Goal: Information Seeking & Learning: Check status

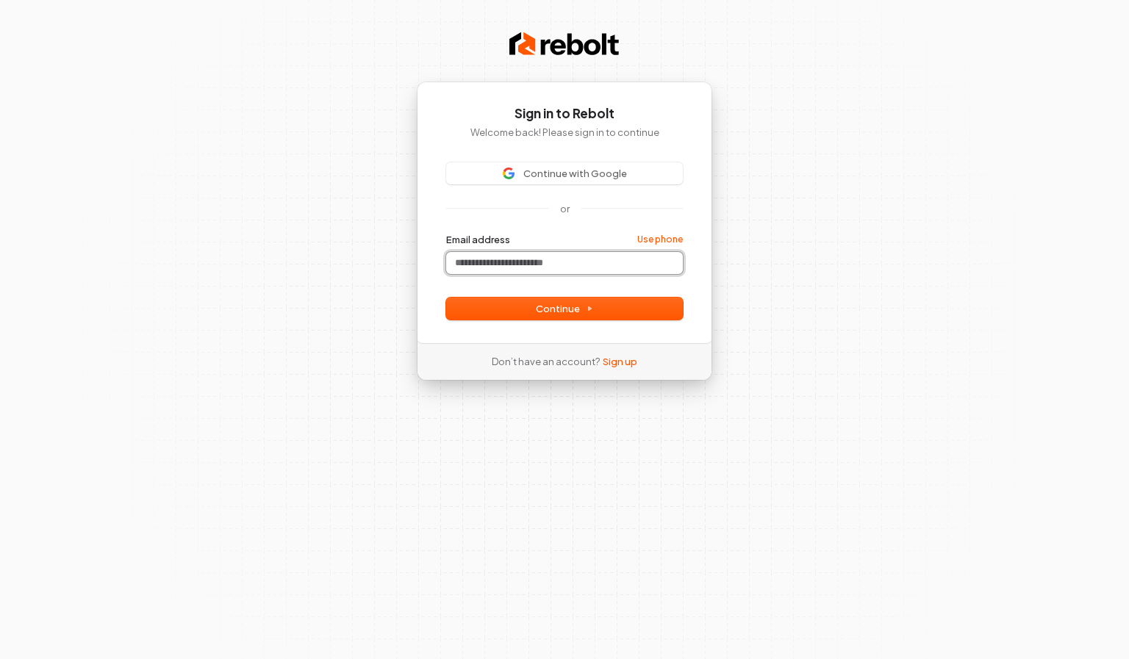
click at [575, 263] on input "Email address" at bounding box center [564, 263] width 237 height 22
click at [594, 299] on button "Continue" at bounding box center [564, 309] width 237 height 22
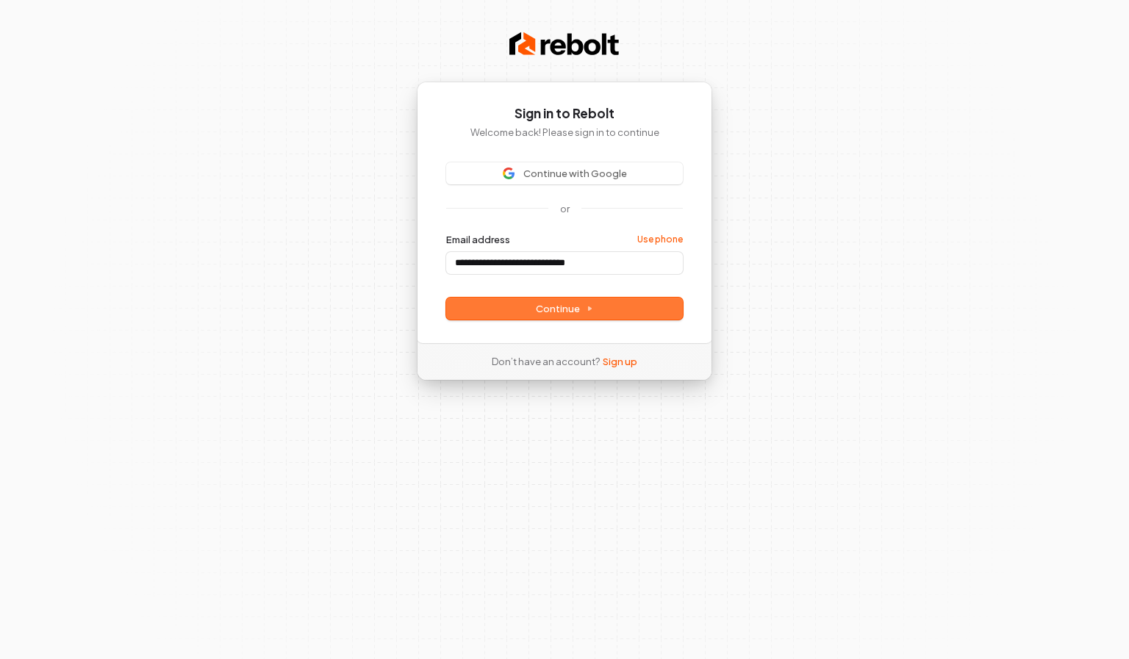
type input "**********"
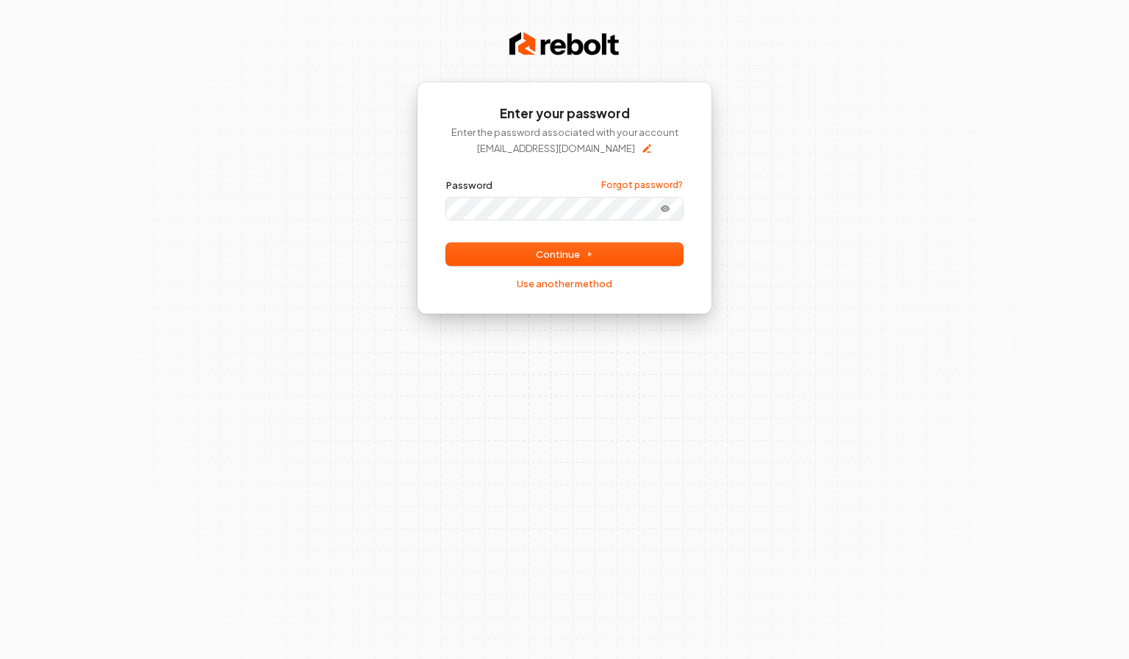
click at [446, 179] on button "submit" at bounding box center [446, 179] width 0 height 0
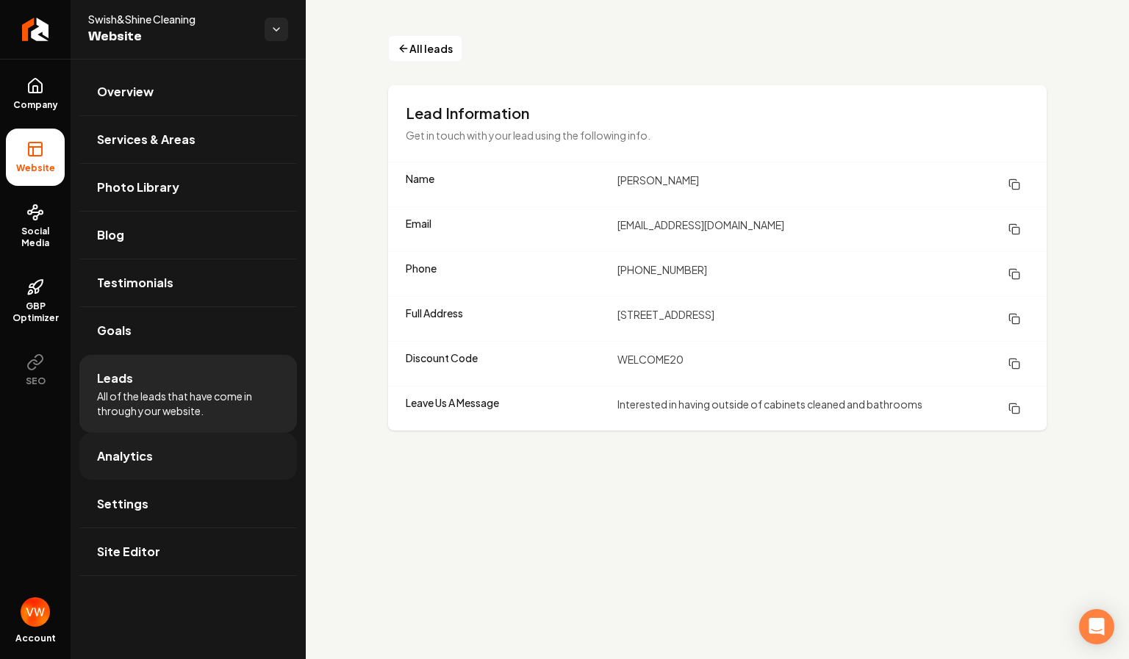
click at [145, 449] on span "Analytics" at bounding box center [125, 456] width 56 height 18
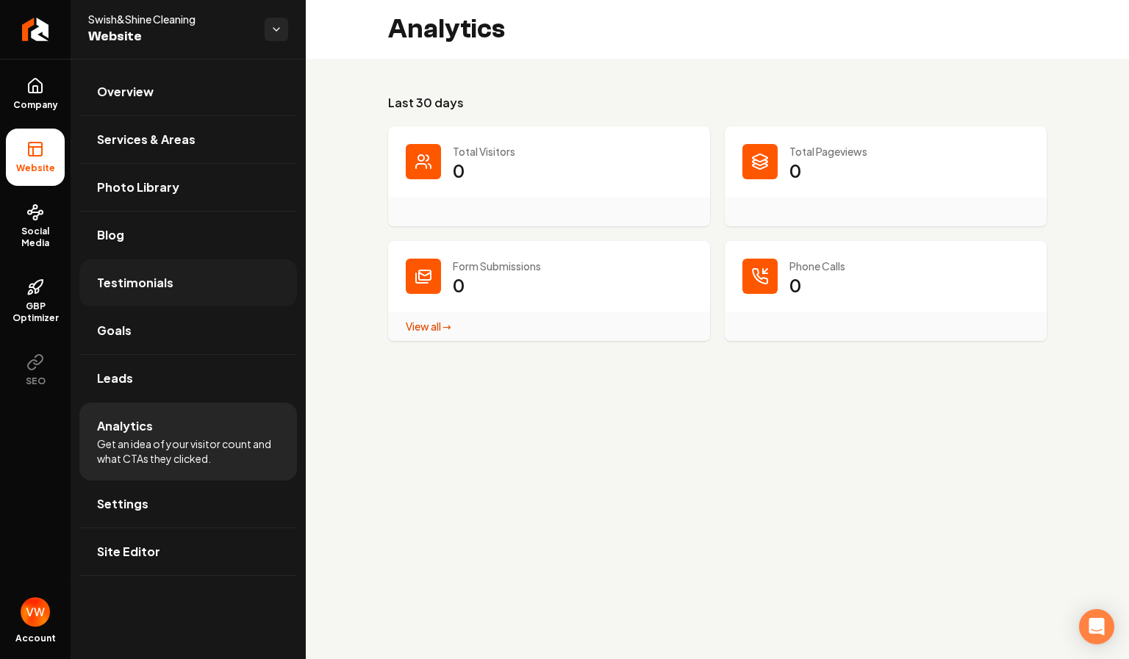
click at [138, 284] on span "Testimonials" at bounding box center [135, 283] width 76 height 18
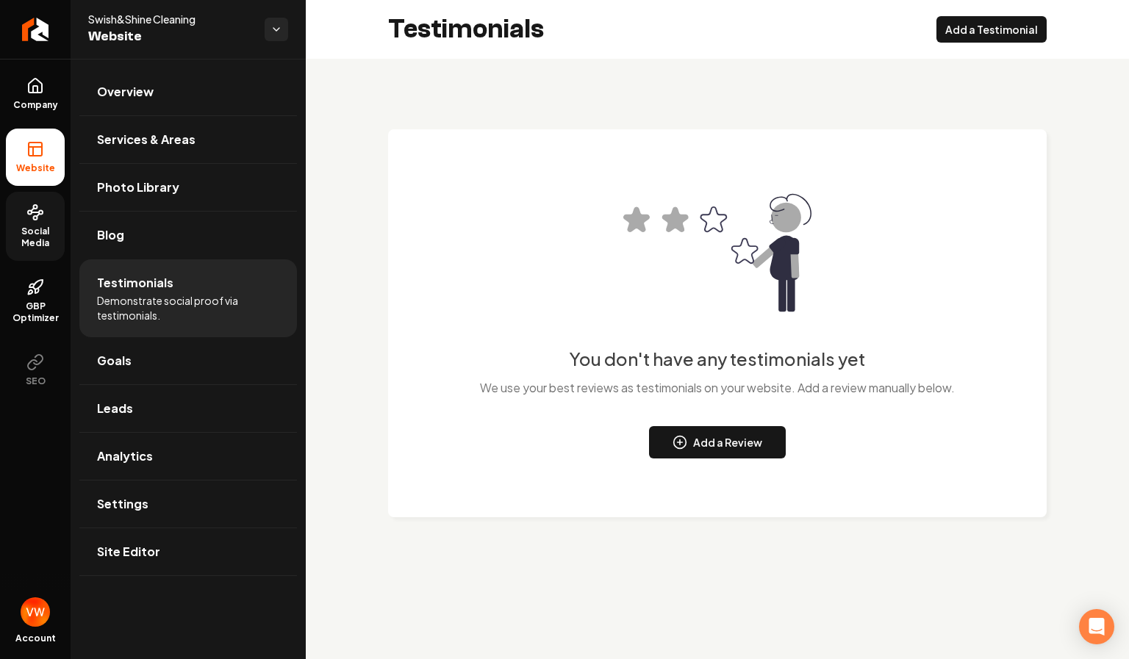
click at [43, 222] on link "Social Media" at bounding box center [35, 226] width 59 height 69
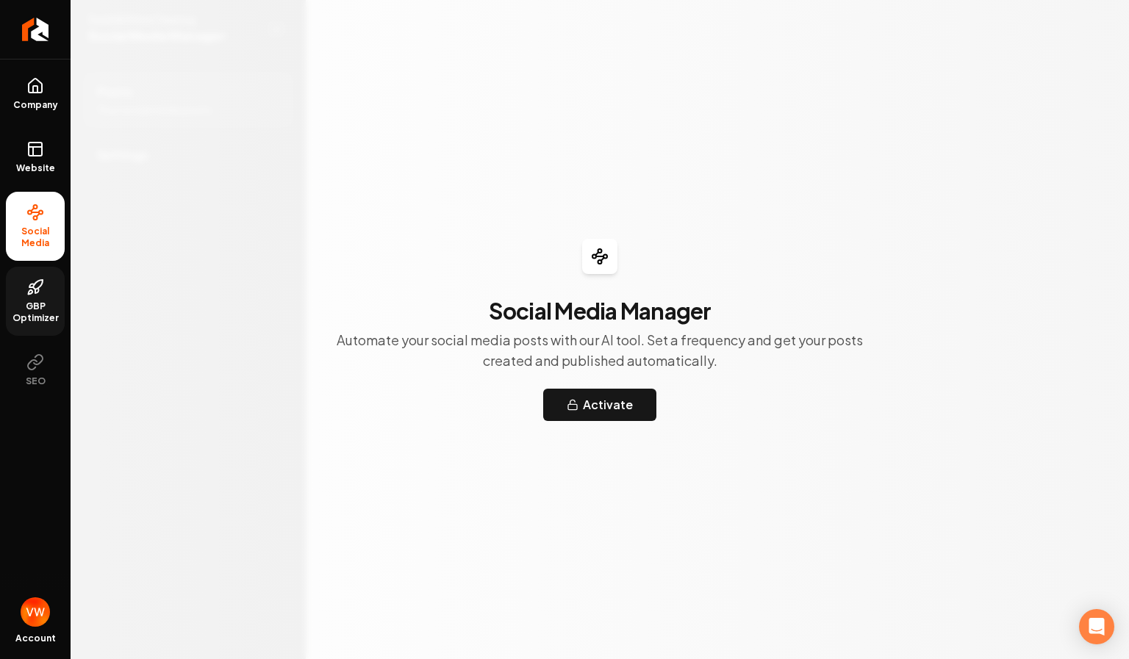
click at [47, 306] on span "GBP Optimizer" at bounding box center [35, 313] width 59 height 24
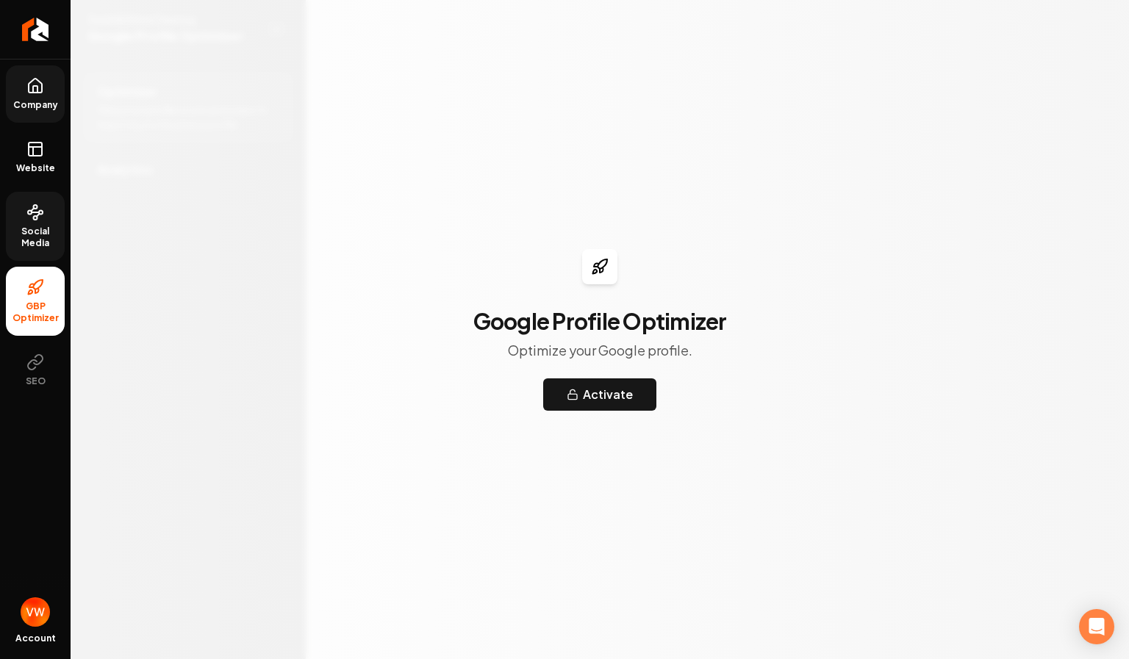
click at [39, 111] on link "Company" at bounding box center [35, 93] width 59 height 57
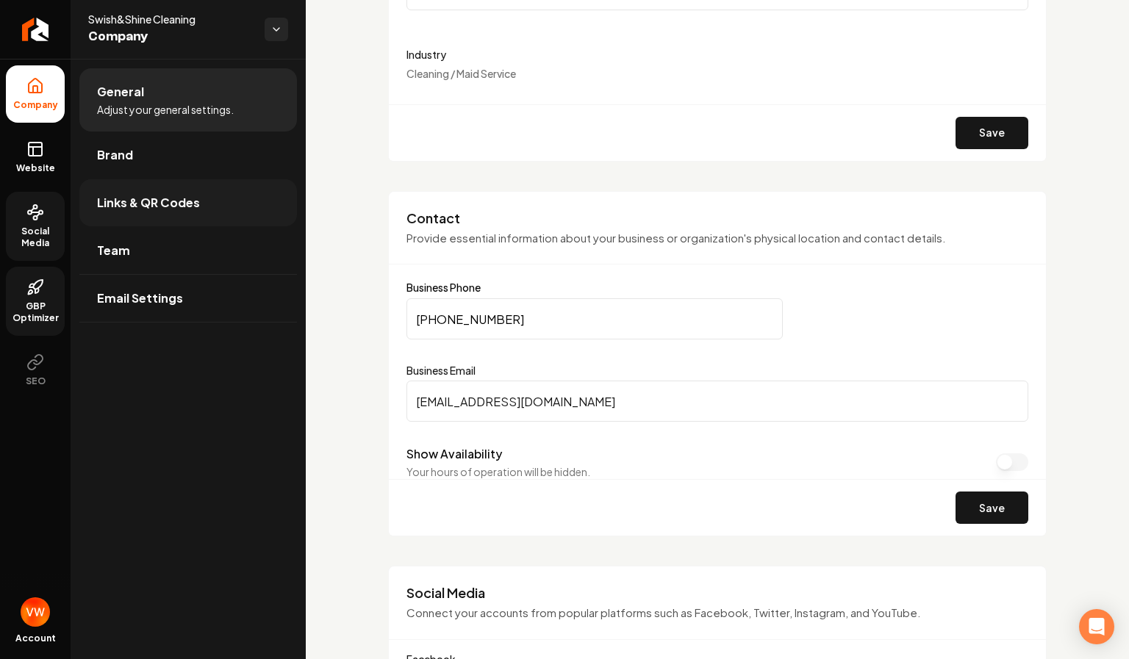
scroll to position [456, 0]
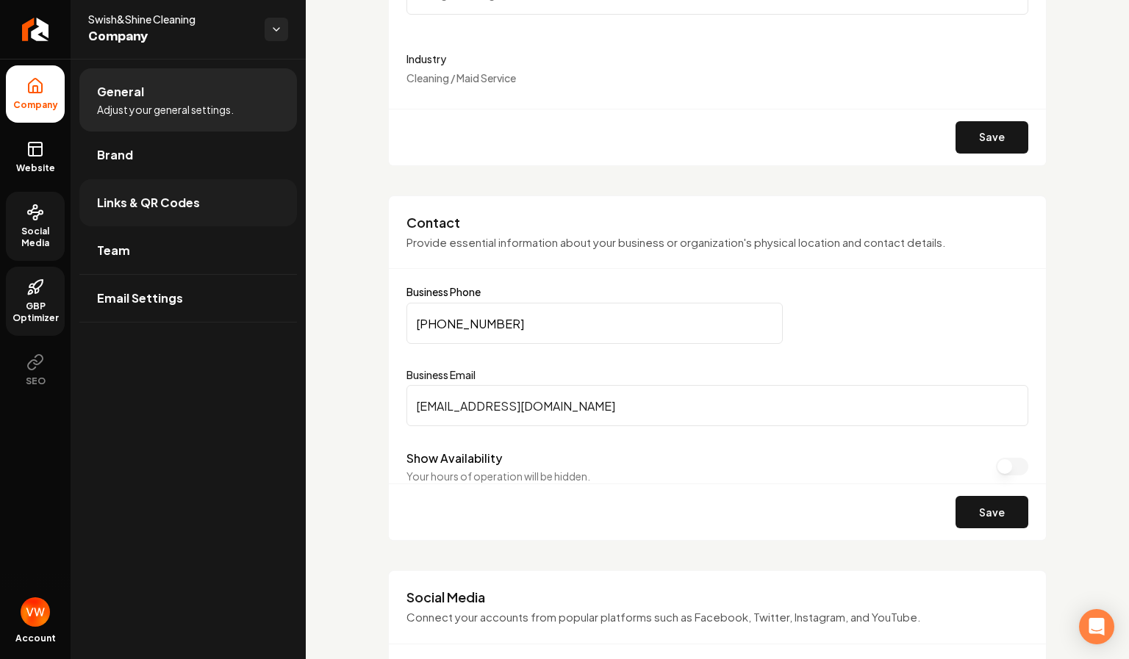
click at [183, 212] on link "Links & QR Codes" at bounding box center [188, 202] width 218 height 47
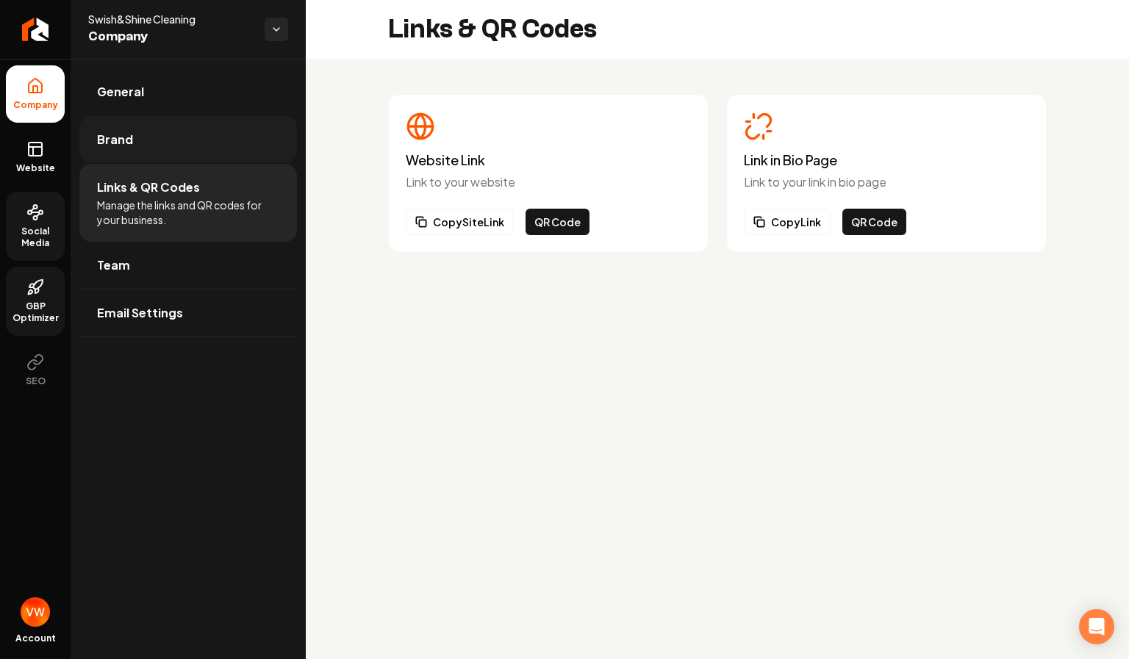
click at [132, 134] on link "Brand" at bounding box center [188, 139] width 218 height 47
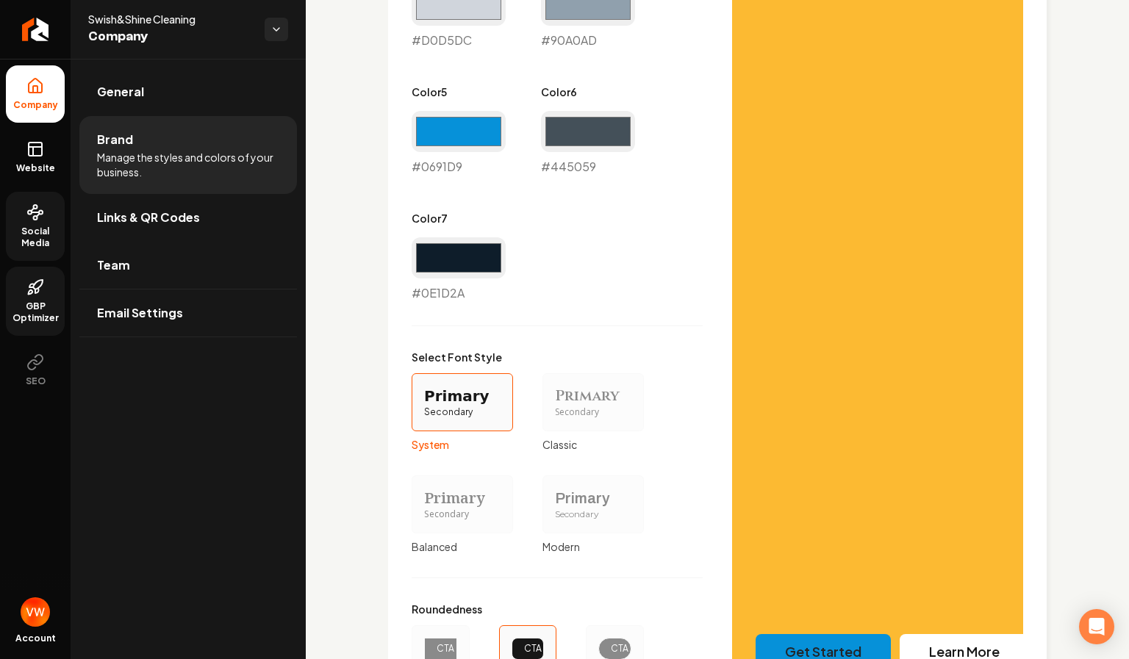
scroll to position [1166, 0]
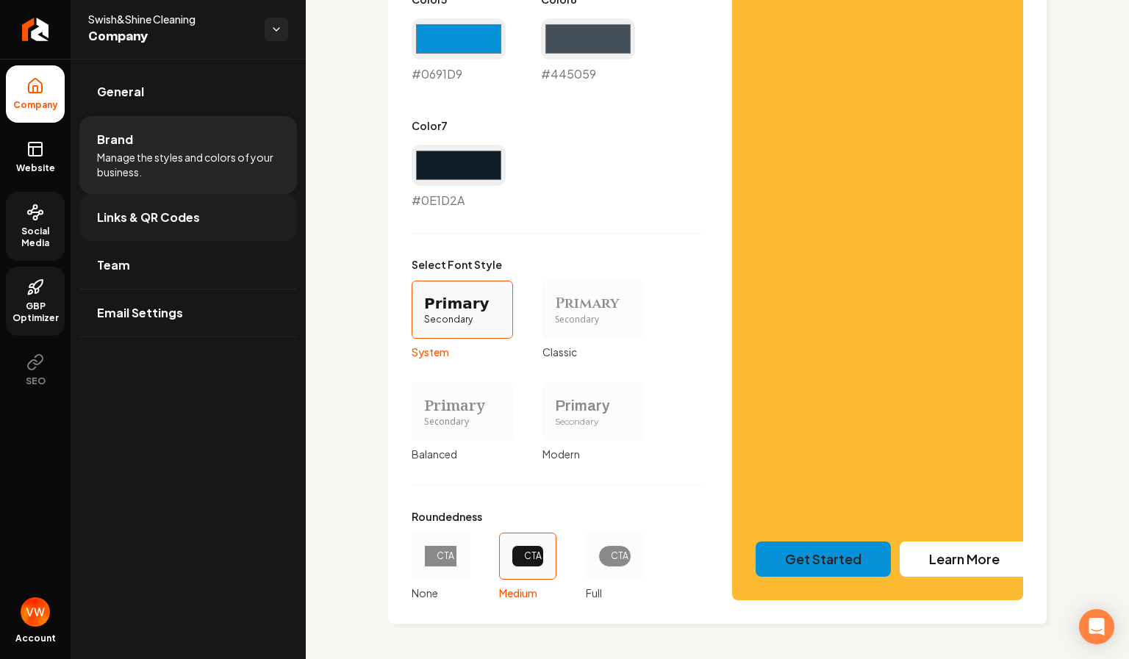
click at [136, 234] on link "Links & QR Codes" at bounding box center [188, 217] width 218 height 47
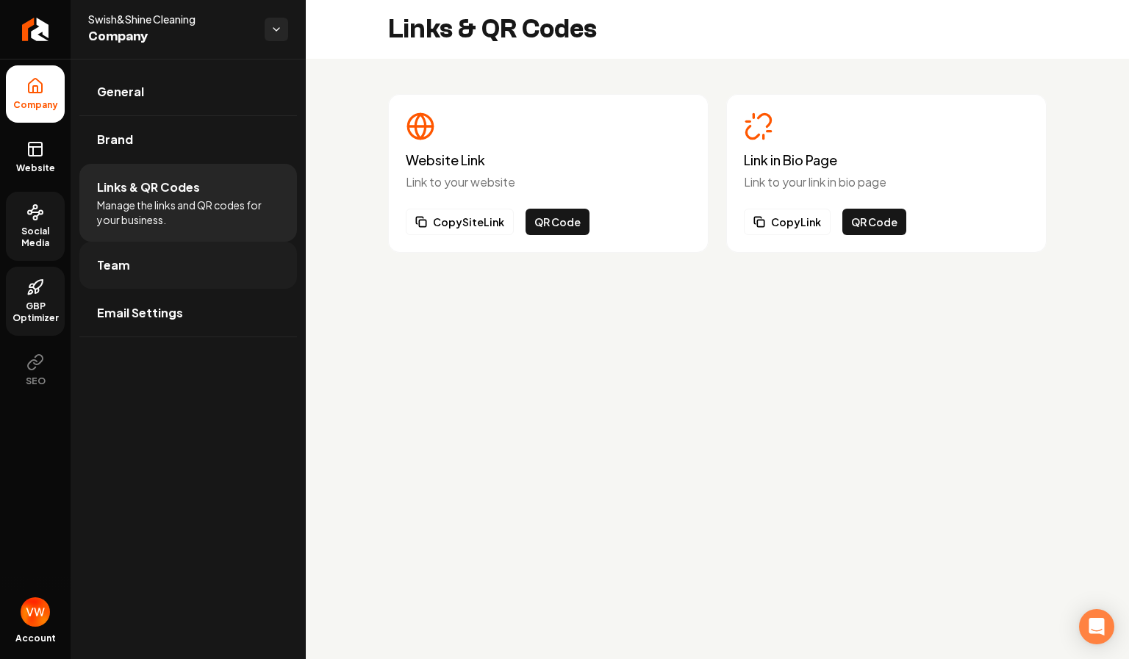
click at [141, 262] on link "Team" at bounding box center [188, 265] width 218 height 47
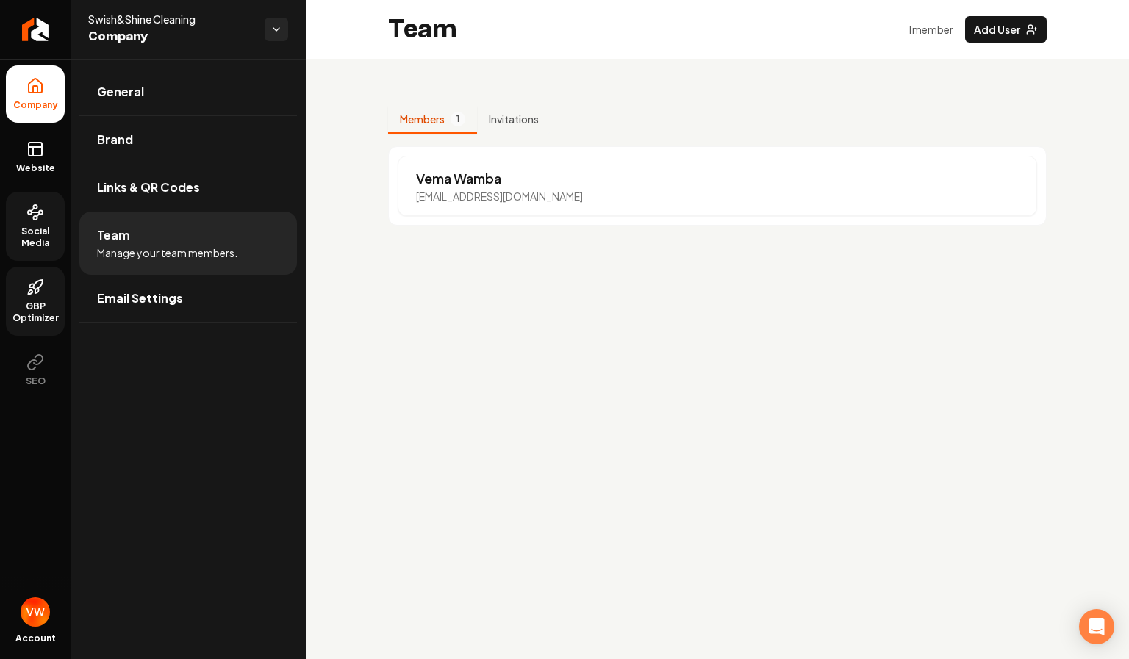
click at [27, 315] on span "GBP Optimizer" at bounding box center [35, 313] width 59 height 24
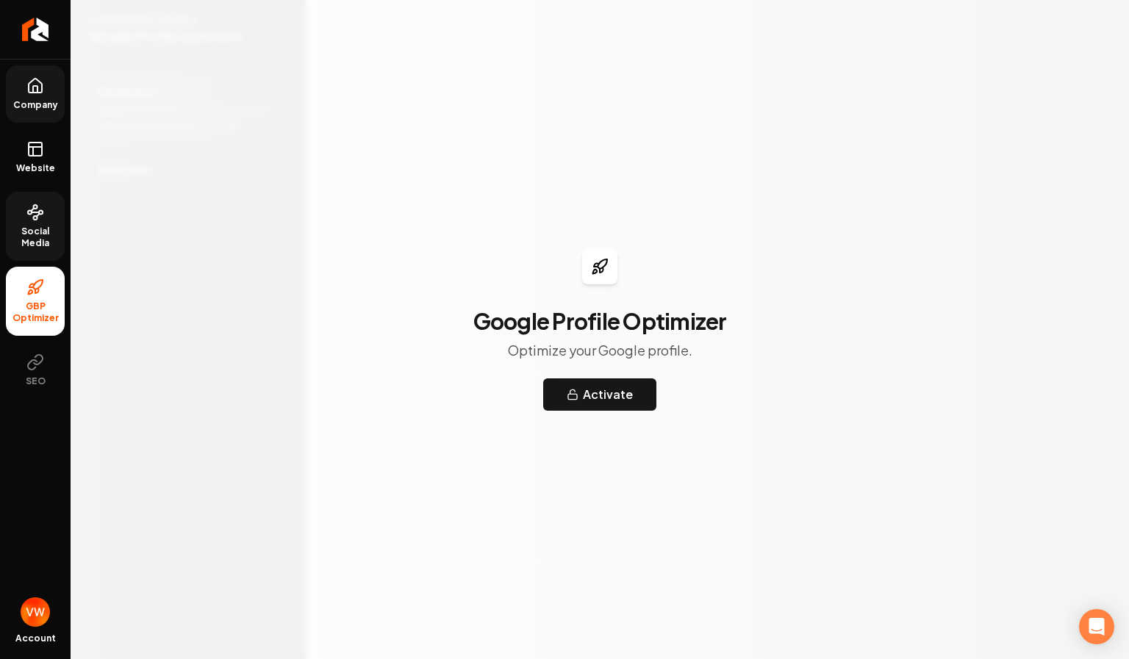
click at [35, 247] on span "Social Media" at bounding box center [35, 238] width 59 height 24
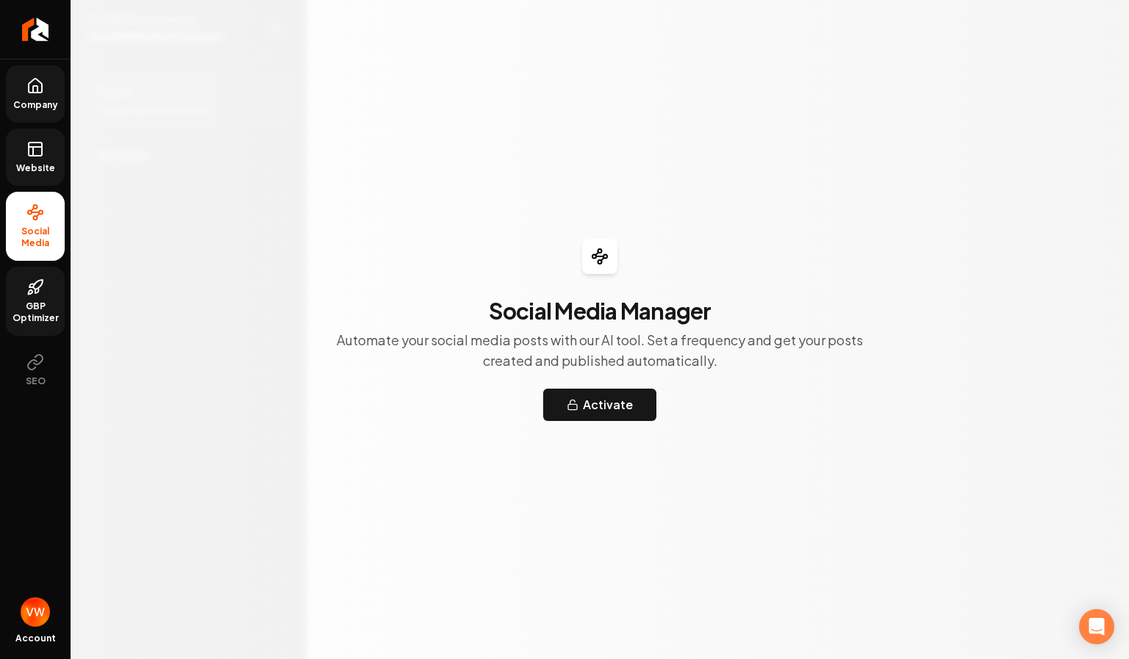
click at [40, 180] on link "Website" at bounding box center [35, 157] width 59 height 57
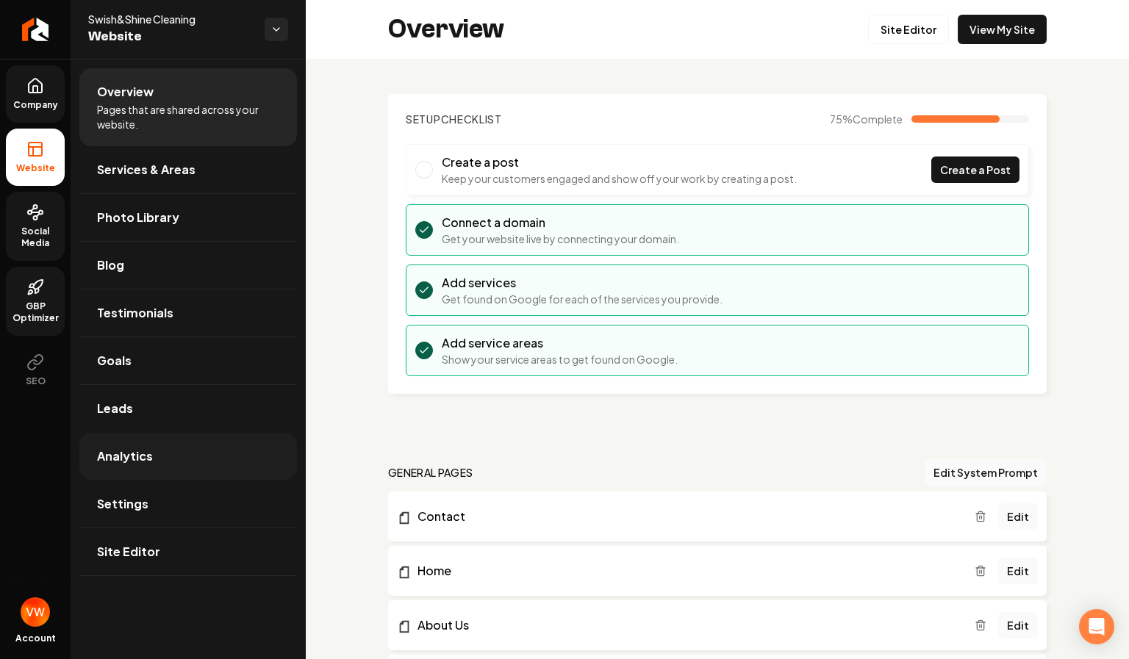
click at [127, 463] on span "Analytics" at bounding box center [125, 456] width 56 height 18
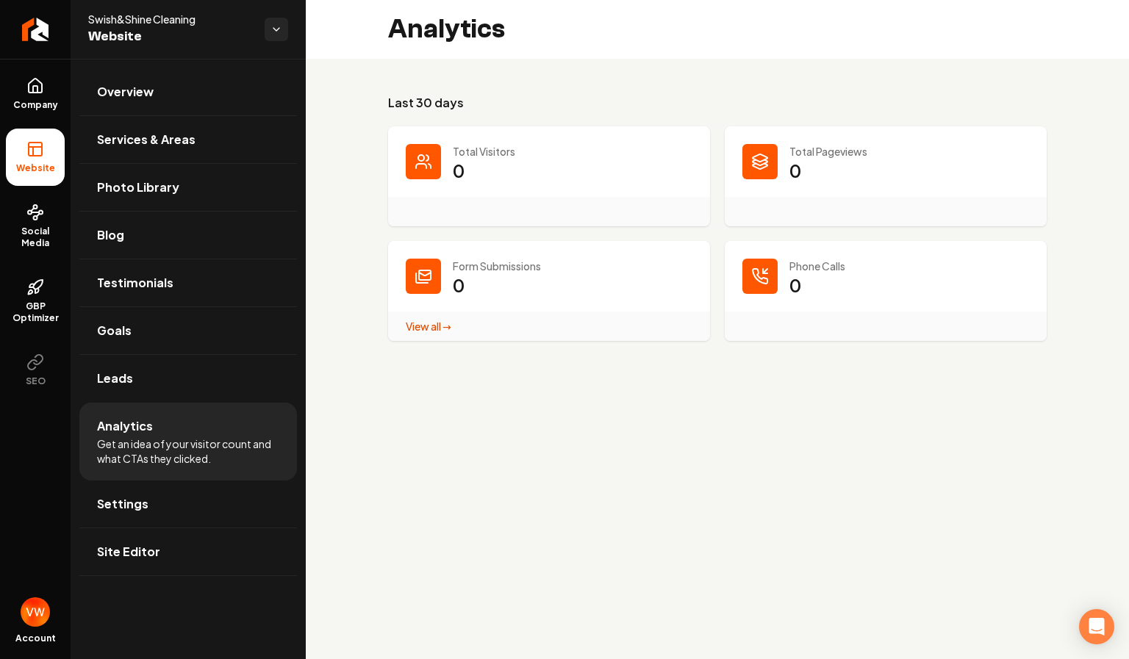
click at [814, 168] on dd "0" at bounding box center [909, 181] width 240 height 44
click at [439, 332] on link "View all → Form Submissions stats" at bounding box center [429, 326] width 46 height 13
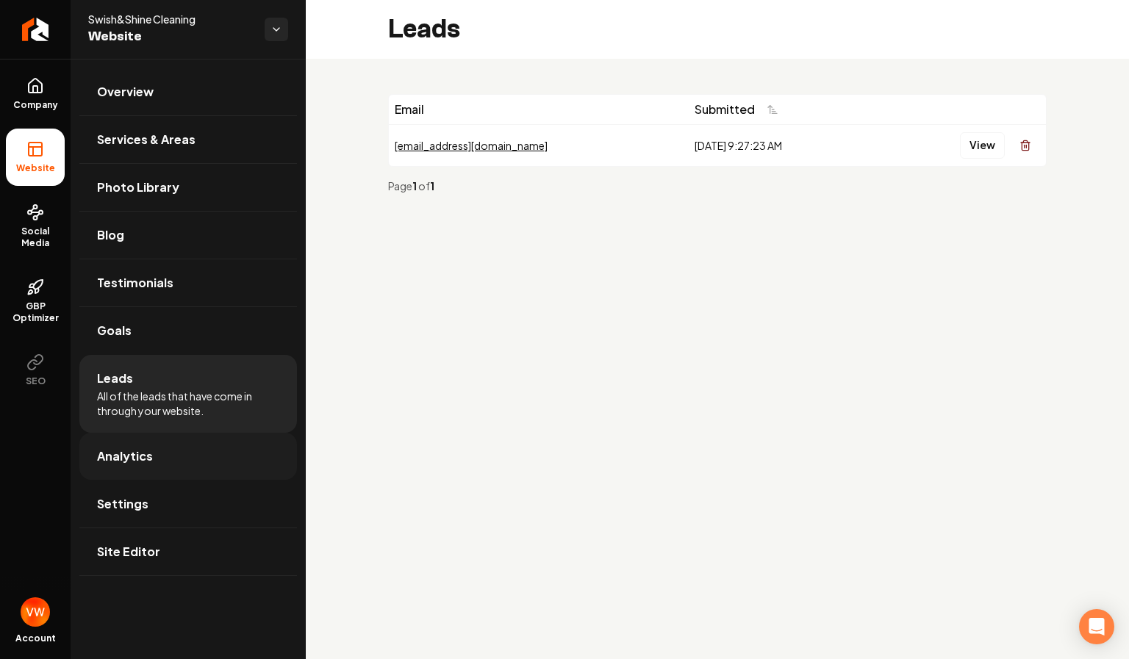
click at [136, 462] on span "Analytics" at bounding box center [125, 456] width 56 height 18
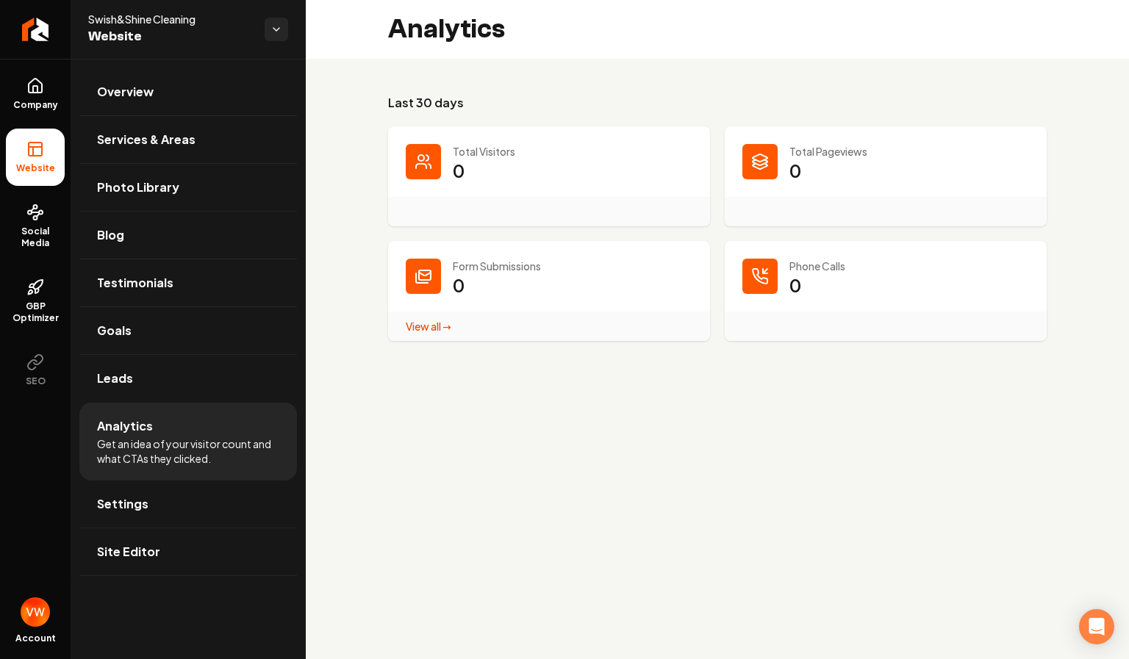
click at [815, 312] on div "Main content area" at bounding box center [886, 326] width 322 height 29
click at [786, 279] on div "Phone Calls 0" at bounding box center [886, 291] width 322 height 100
click at [768, 277] on icon "Main content area" at bounding box center [760, 276] width 18 height 18
click at [826, 317] on div "Main content area" at bounding box center [886, 326] width 322 height 29
click at [209, 377] on link "Leads" at bounding box center [188, 378] width 218 height 47
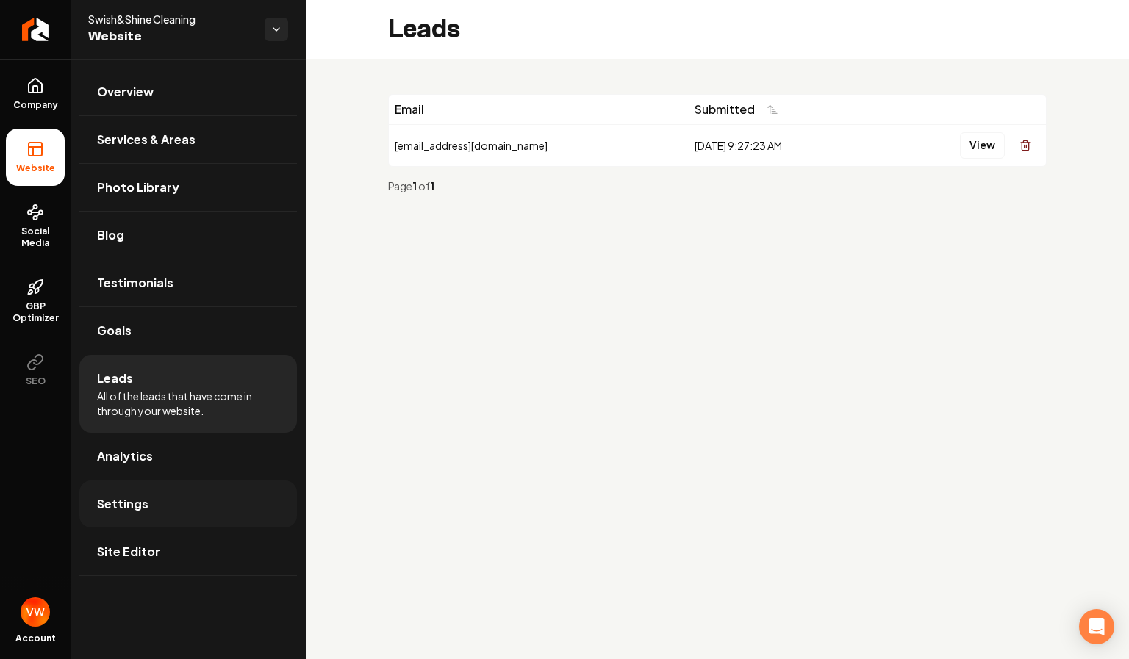
click at [151, 496] on link "Settings" at bounding box center [188, 504] width 218 height 47
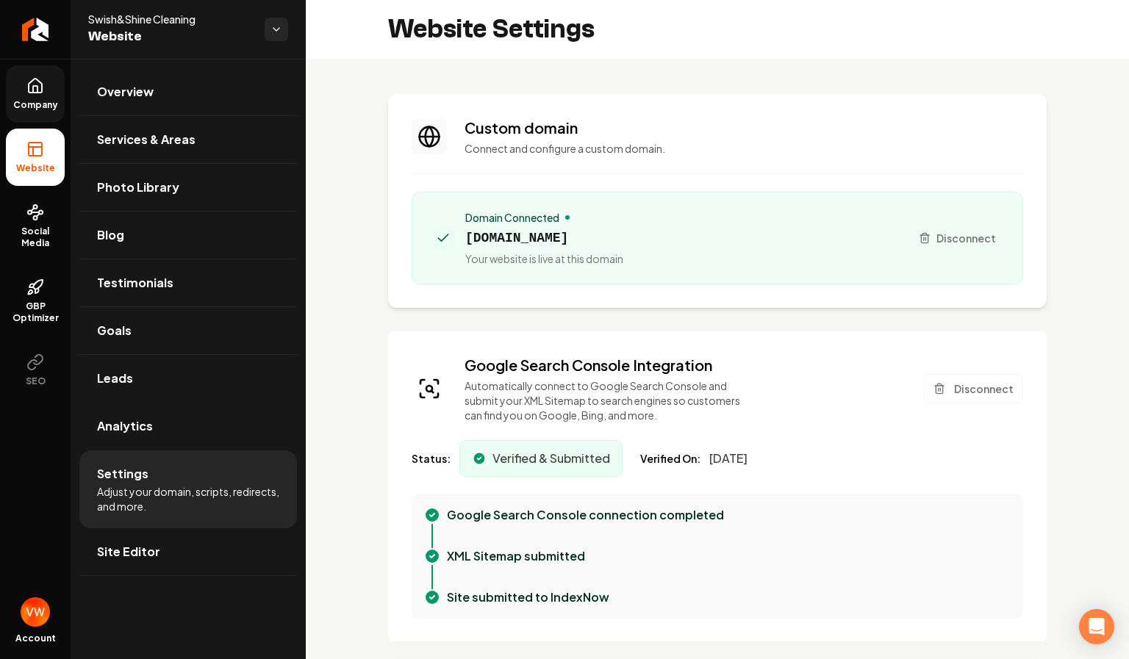
click at [38, 109] on span "Company" at bounding box center [35, 105] width 57 height 12
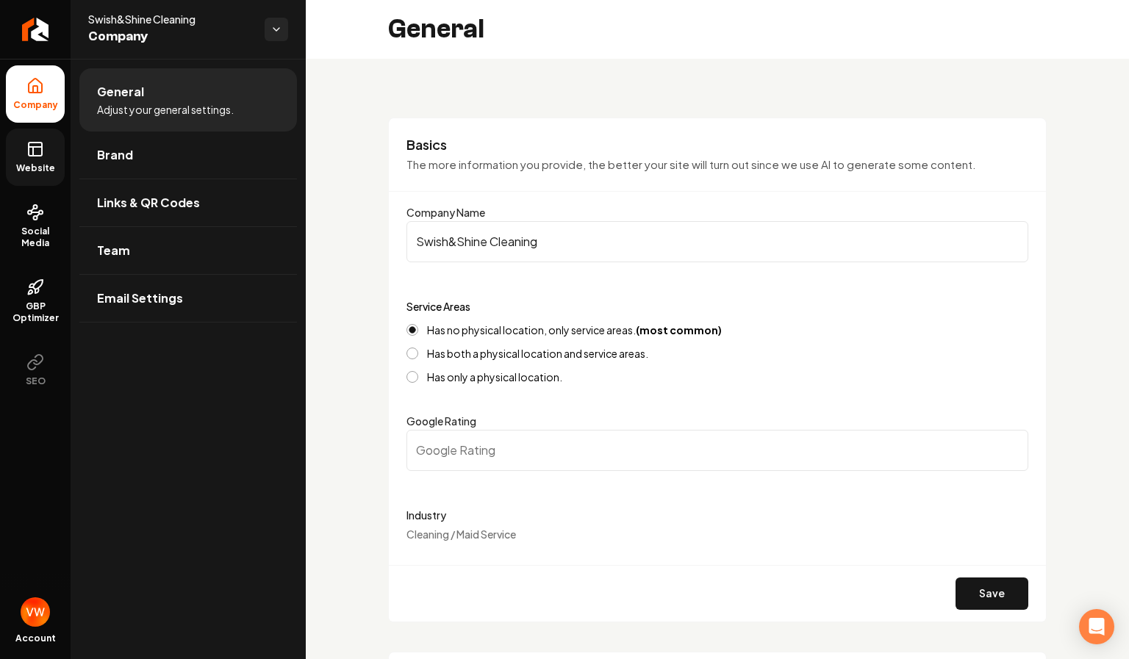
click at [29, 159] on link "Website" at bounding box center [35, 157] width 59 height 57
